Goal: Information Seeking & Learning: Compare options

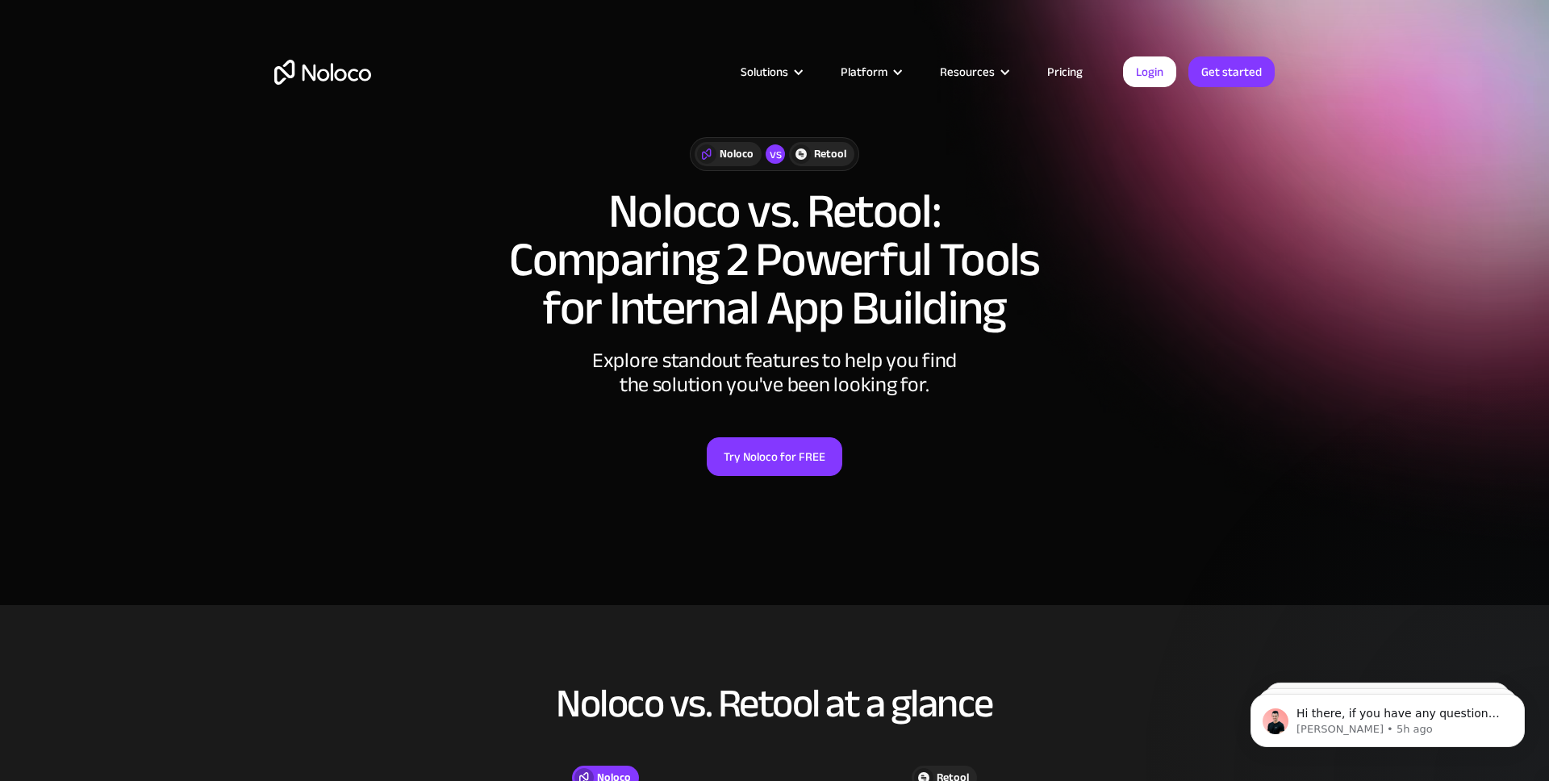
click at [341, 77] on img "home" at bounding box center [322, 72] width 97 height 25
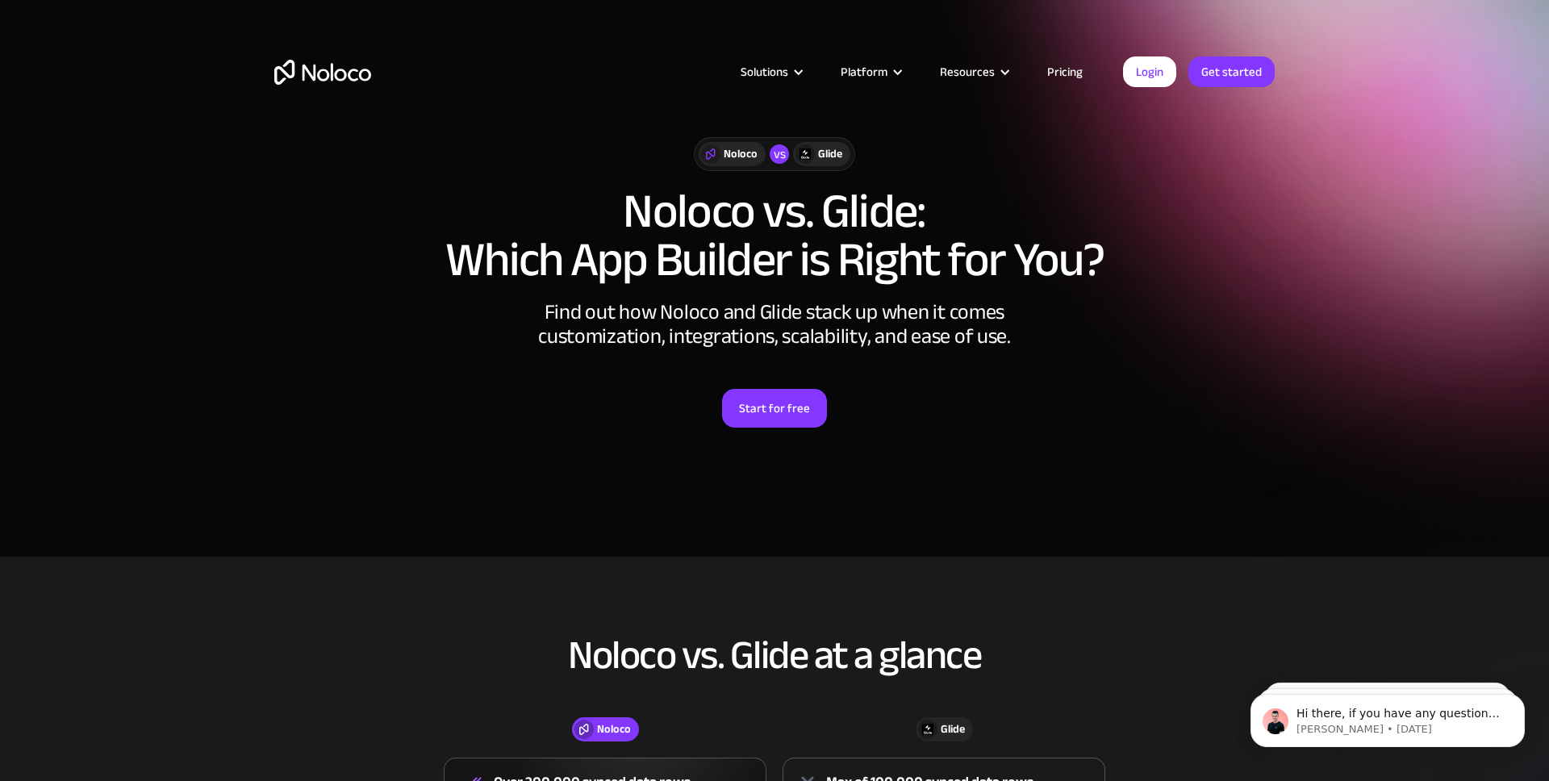
click at [1126, 461] on div "Noloco vs Glide Noloco vs. Glide: Which App Builder is Right for You? Find out …" at bounding box center [774, 298] width 1033 height 355
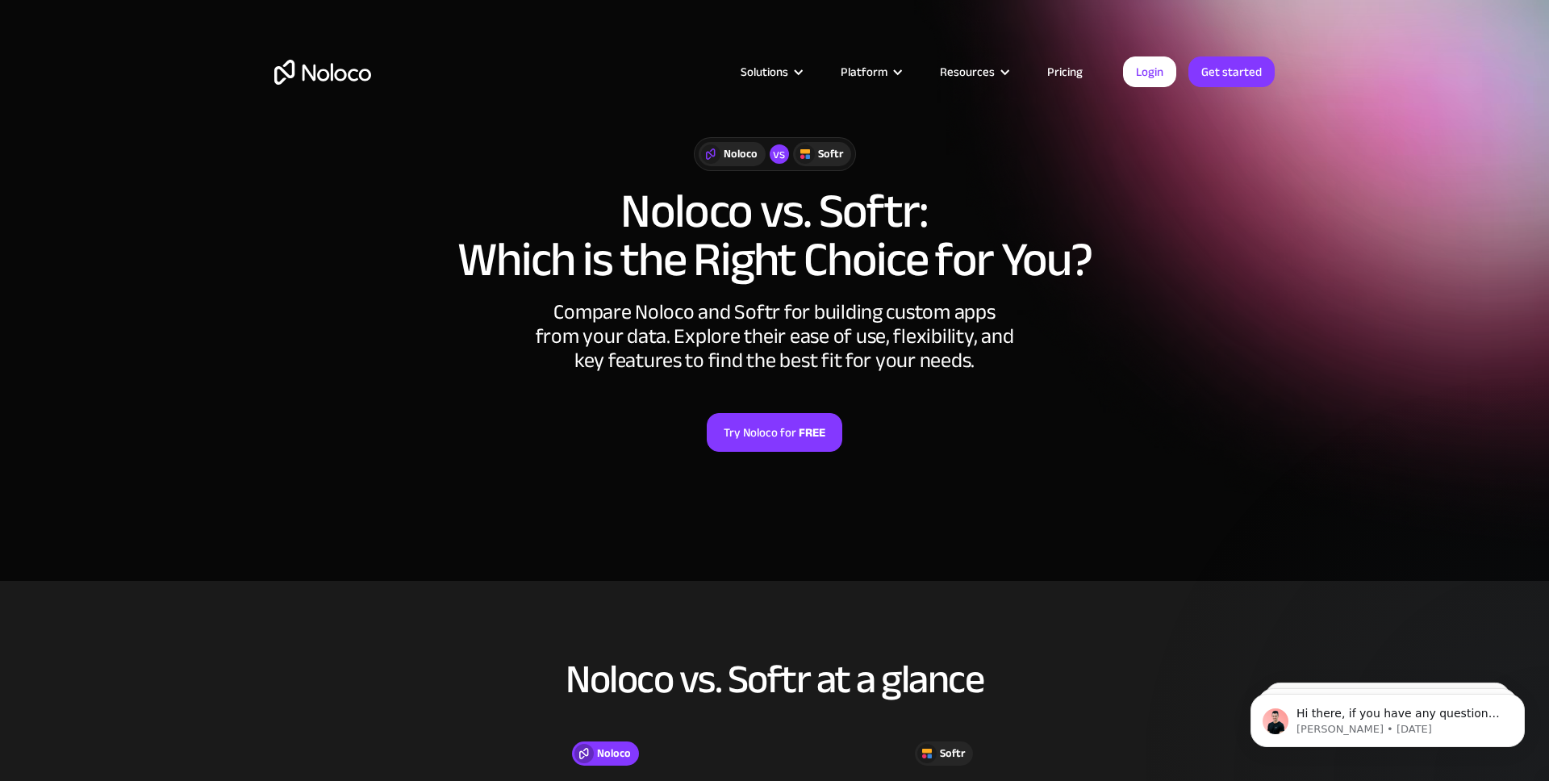
click at [361, 81] on img "home" at bounding box center [322, 72] width 97 height 25
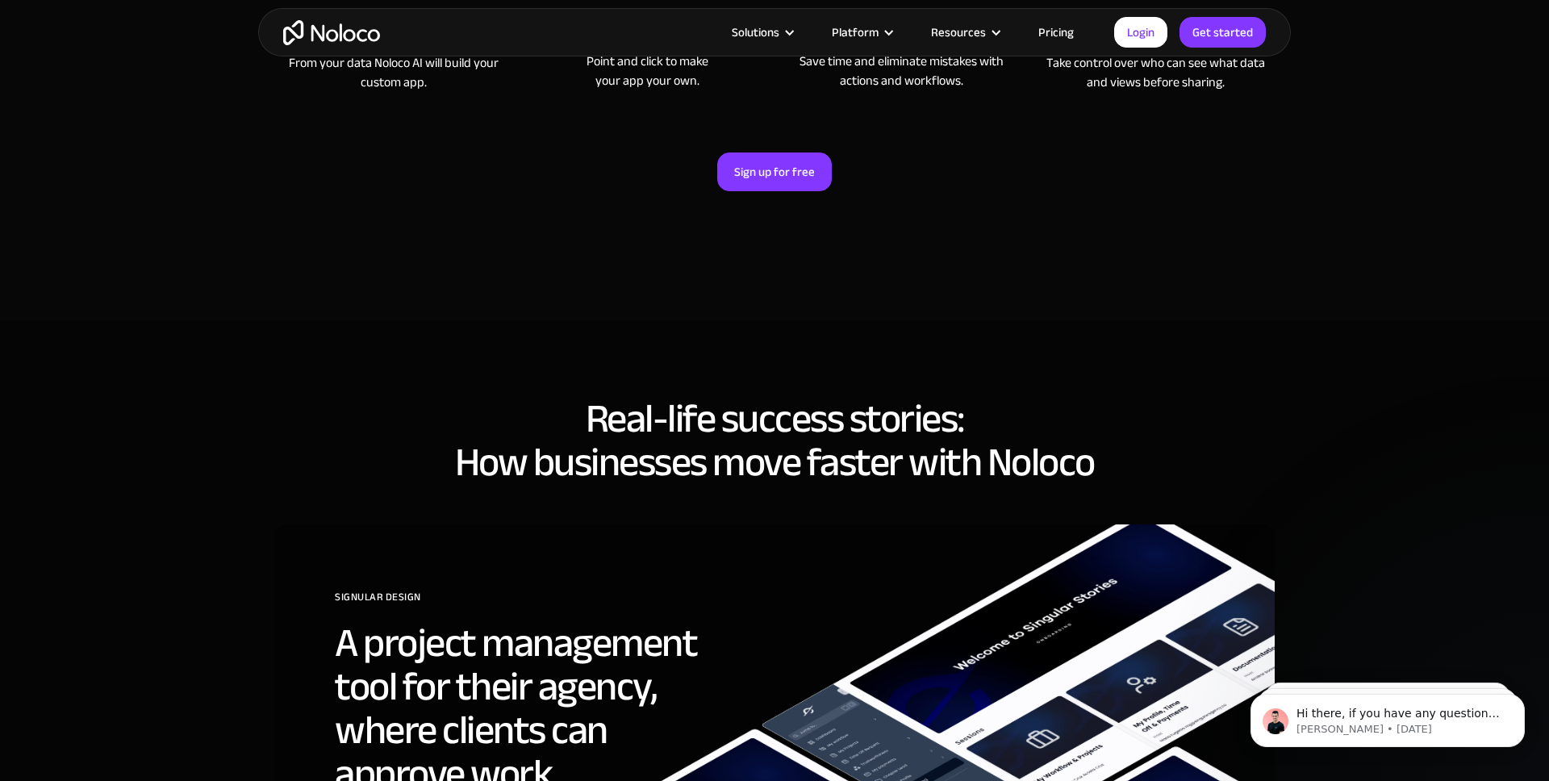
scroll to position [5633, 0]
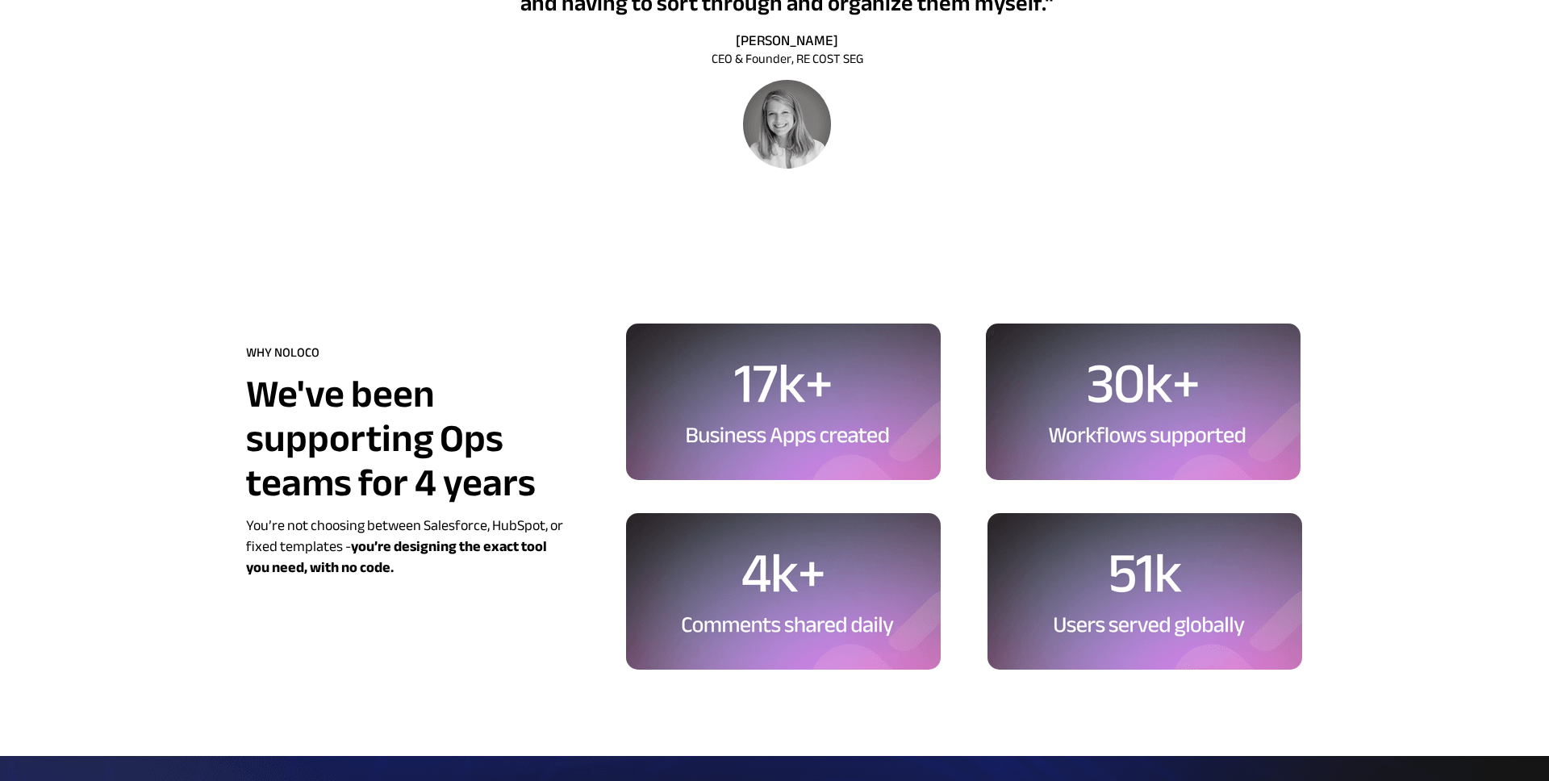
scroll to position [3884, 0]
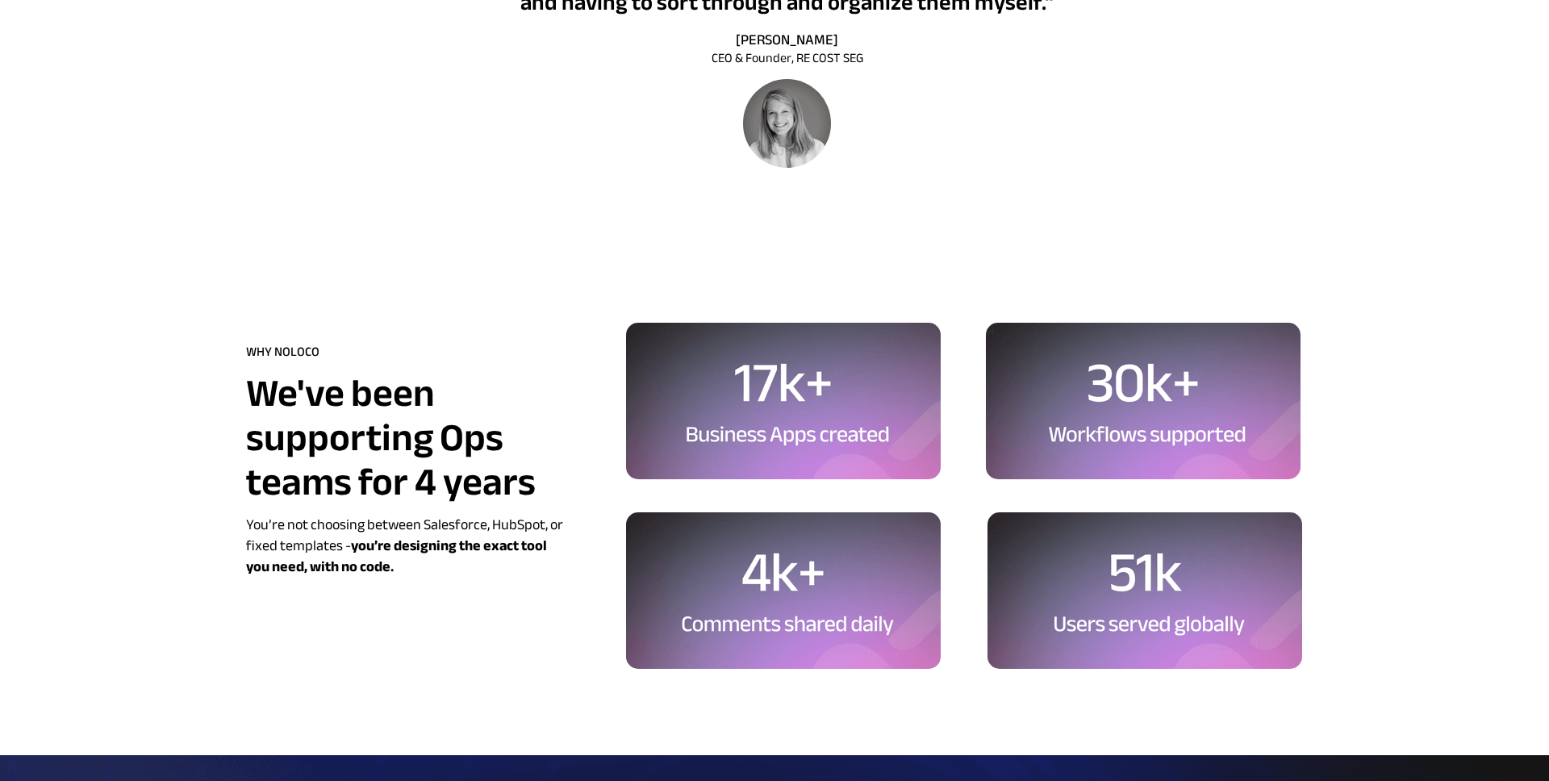
click at [341, 545] on span "You’re not choosing between Salesforce, HubSpot, or fixed templates - you’re de…" at bounding box center [404, 545] width 317 height 69
click at [357, 545] on strong "you’re designing the exact tool you need, with no code." at bounding box center [396, 556] width 301 height 48
click at [420, 570] on p "You’re not choosing between Salesforce, HubSpot, or fixed templates - you’re de…" at bounding box center [408, 546] width 324 height 63
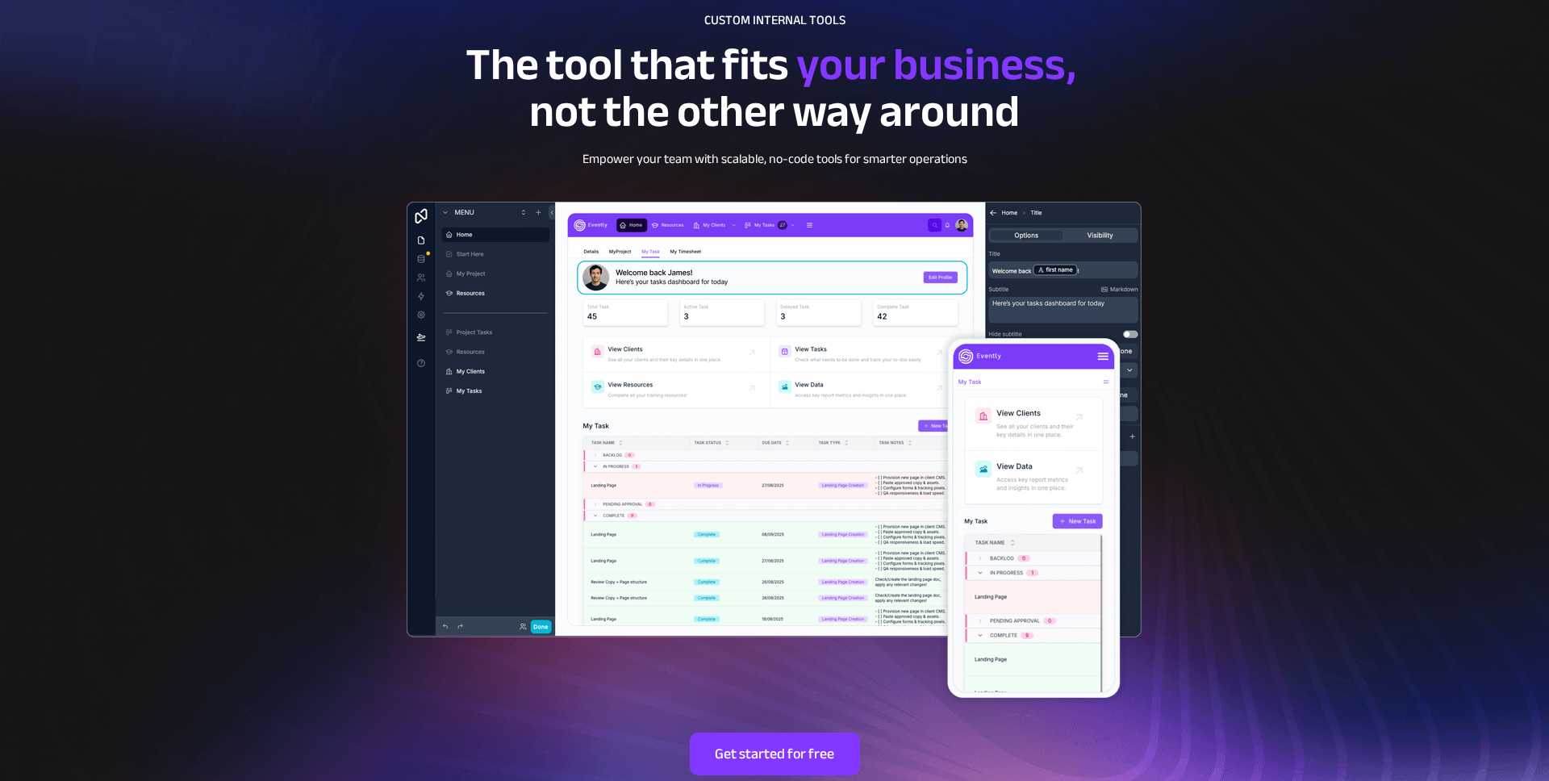
scroll to position [0, 0]
